Goal: Navigation & Orientation: Find specific page/section

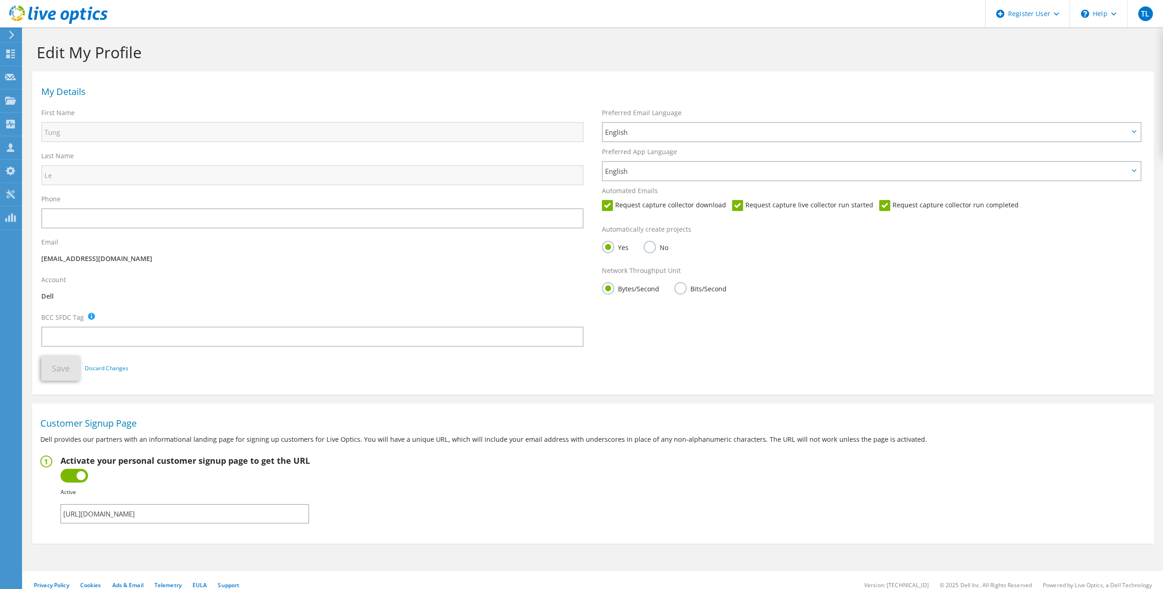
click at [50, 11] on icon at bounding box center [58, 15] width 99 height 19
click at [88, 13] on icon at bounding box center [58, 15] width 99 height 19
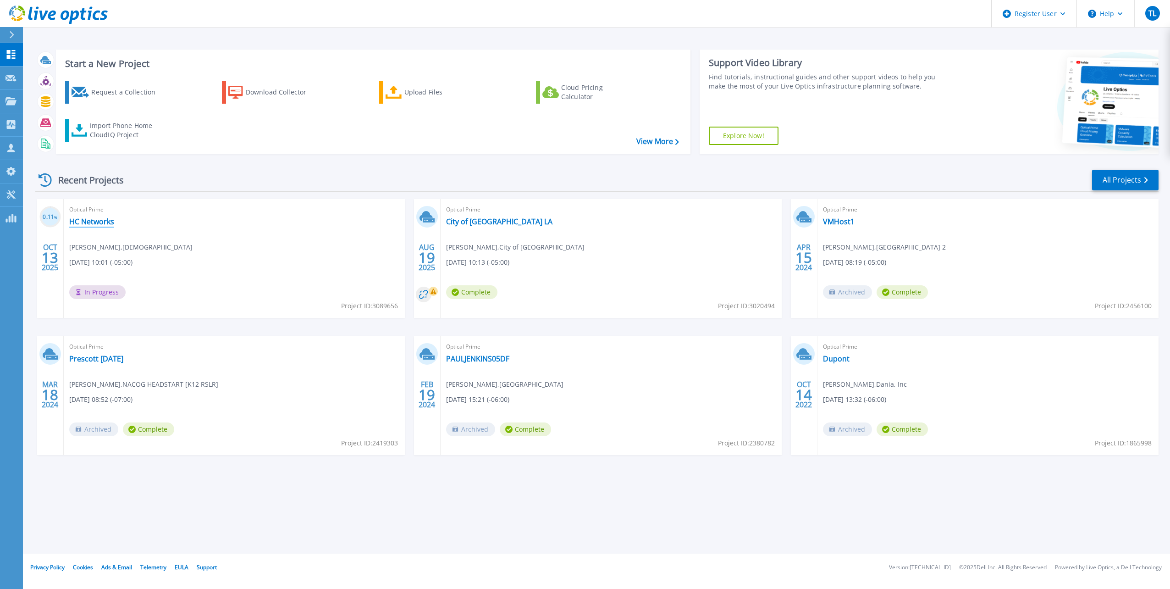
click at [93, 223] on link "HC Networks" at bounding box center [91, 221] width 45 height 9
